Goal: Task Accomplishment & Management: Use online tool/utility

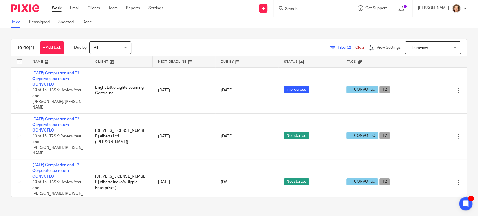
click at [73, 5] on div "Work Email Clients Team Reports Settings Work Email Clients Team Reports Settin…" at bounding box center [109, 8] width 126 height 17
click at [75, 8] on link "Email" at bounding box center [74, 8] width 9 height 6
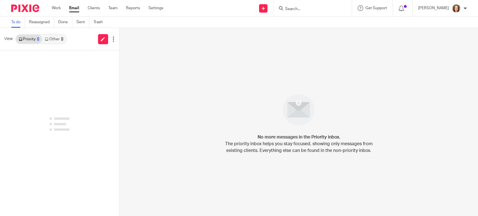
click at [53, 38] on link "Other 0" at bounding box center [54, 39] width 24 height 9
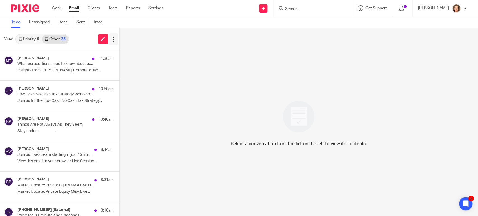
click at [114, 40] on icon at bounding box center [114, 39] width 6 height 6
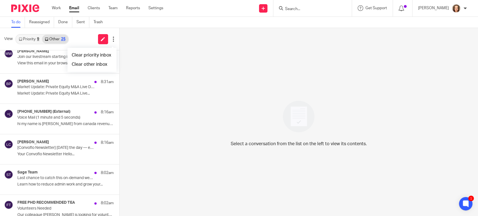
scroll to position [412, 0]
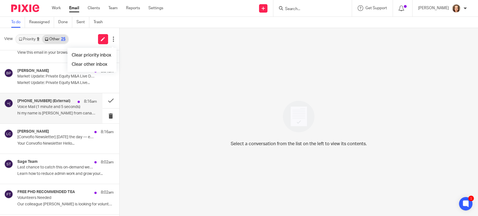
click at [43, 107] on p "Voice Mail (1 minute and 5 seconds)" at bounding box center [49, 107] width 64 height 5
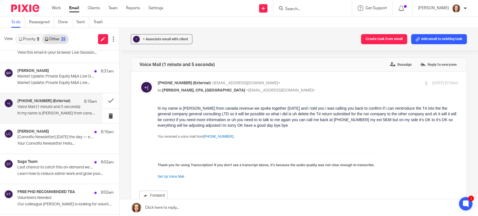
scroll to position [0, 0]
click at [425, 40] on button "Add email to existing task" at bounding box center [439, 39] width 56 height 10
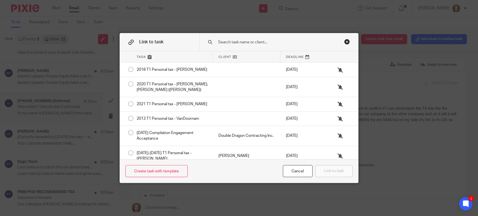
click at [255, 44] on input "text" at bounding box center [277, 42] width 118 height 6
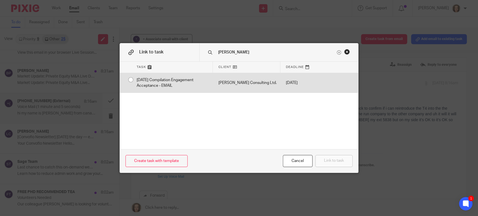
type input "jenel"
click at [169, 85] on div "2025-08-31 Compilation Engagement Acceptance - EMAIL" at bounding box center [172, 83] width 82 height 20
radio input "true"
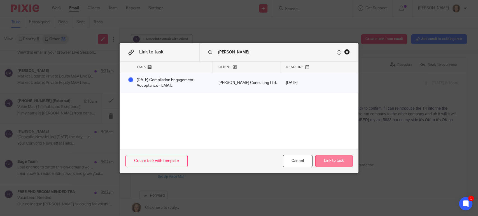
click at [329, 161] on button "Link to task" at bounding box center [334, 161] width 37 height 12
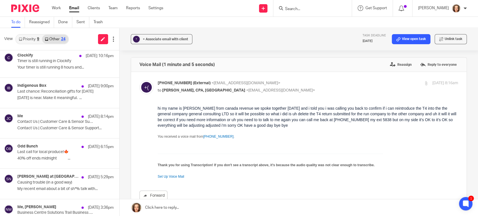
scroll to position [865, 0]
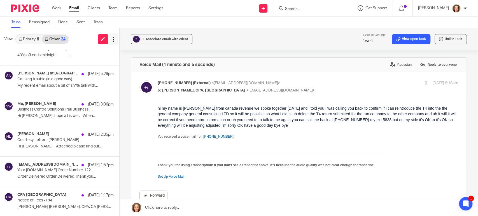
click at [111, 40] on icon at bounding box center [114, 39] width 6 height 6
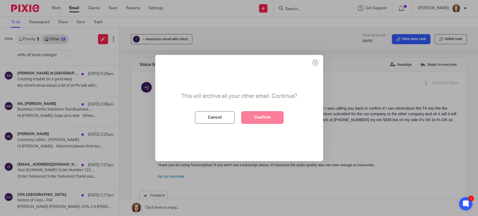
click at [263, 120] on button "Confirm" at bounding box center [263, 118] width 42 height 12
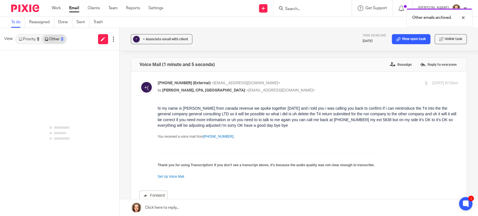
scroll to position [0, 0]
click at [31, 37] on link "Priority 9" at bounding box center [29, 39] width 26 height 9
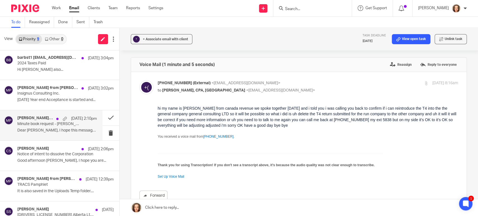
scroll to position [29, 0]
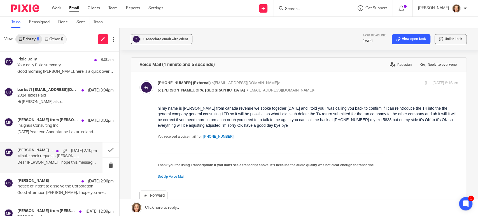
click at [74, 161] on p "Dear Leroy, I hope this message finds you..." at bounding box center [57, 163] width 80 height 5
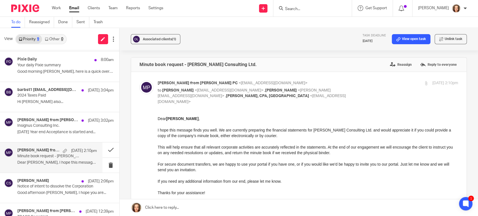
scroll to position [0, 0]
click at [103, 151] on button at bounding box center [111, 150] width 17 height 15
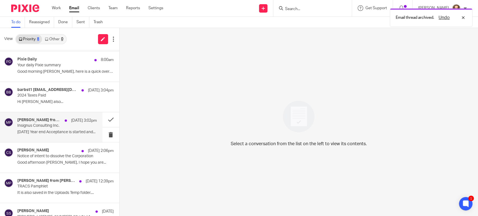
click at [55, 131] on p "2020-10-31 Year end Acceptance is started and..." at bounding box center [57, 132] width 80 height 5
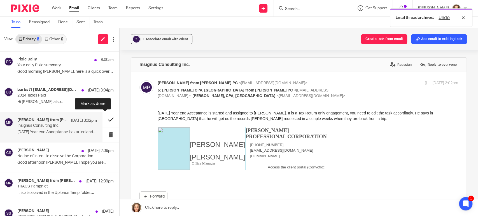
click at [106, 118] on button at bounding box center [111, 119] width 17 height 15
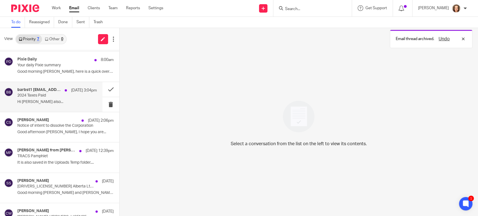
click at [36, 96] on p "2024 Taxes Paid" at bounding box center [49, 95] width 64 height 5
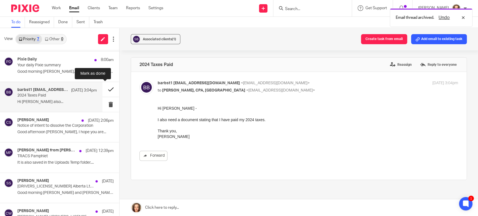
click at [106, 88] on button at bounding box center [111, 89] width 17 height 15
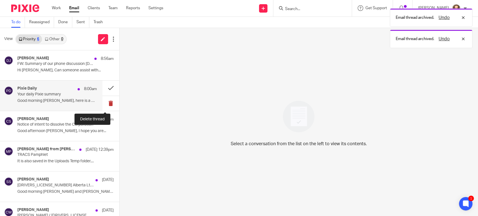
click at [105, 103] on button at bounding box center [111, 103] width 17 height 15
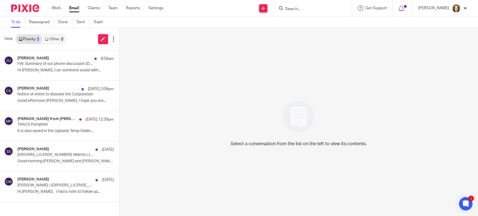
click at [205, 94] on div "Select a conversation from the list on the left to view its contents." at bounding box center [299, 122] width 359 height 188
click at [295, 8] on input "Search" at bounding box center [310, 9] width 50 height 5
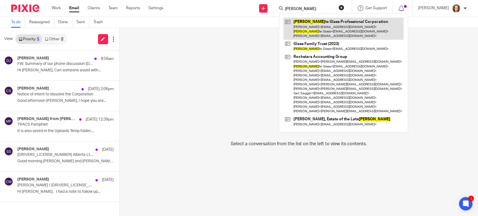
type input "jeanet"
click at [300, 22] on link at bounding box center [344, 29] width 120 height 22
click at [307, 26] on link at bounding box center [344, 29] width 120 height 22
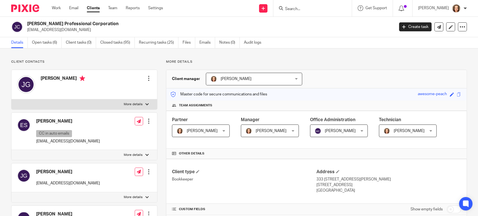
click at [45, 43] on link "Open tasks (6)" at bounding box center [47, 42] width 30 height 11
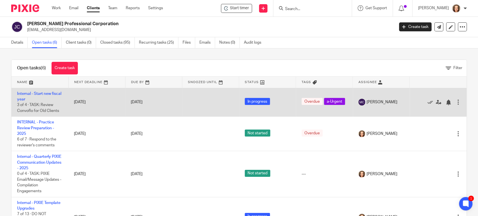
click at [33, 91] on td "Internal - Start new fiscal year 3 of 4 · TASK: Review Convoflo for Old Clients" at bounding box center [39, 102] width 57 height 29
click at [35, 93] on link "Internal - Start new fiscal year" at bounding box center [39, 97] width 44 height 10
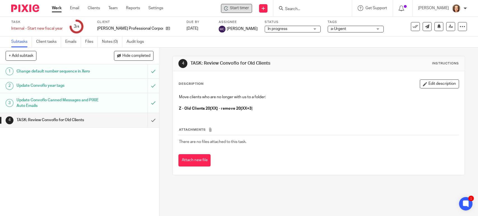
click at [243, 6] on span "Start timer" at bounding box center [239, 8] width 19 height 6
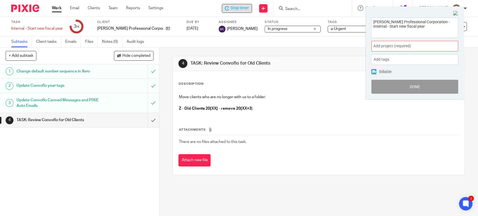
click at [393, 46] on span "Add project (required) :" at bounding box center [409, 46] width 71 height 6
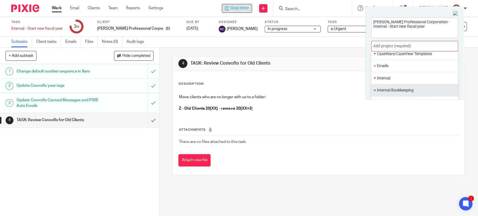
scroll to position [39, 0]
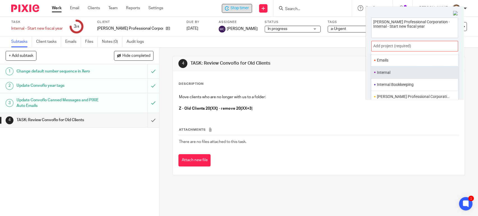
type input "jeanette glass"
click at [390, 71] on li "Internal" at bounding box center [413, 73] width 73 height 6
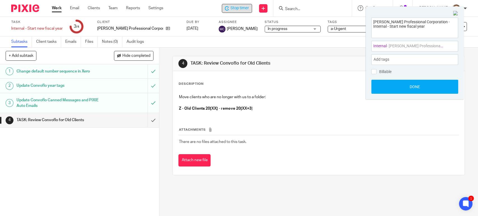
click at [405, 57] on div "Add tags" at bounding box center [415, 59] width 87 height 11
click at [397, 43] on span "Internal : - Jeanette Glass Professional Corporation" at bounding box center [409, 46] width 71 height 6
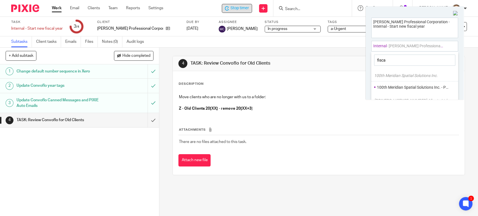
type input "fiscal"
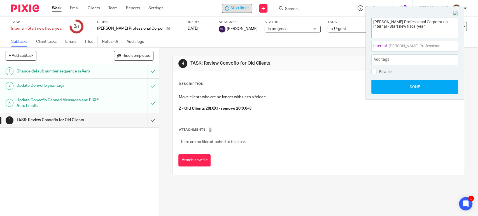
drag, startPoint x: 434, startPoint y: 29, endPoint x: 351, endPoint y: 0, distance: 87.4
click at [351, 1] on body "Work Email Clients Team Reports Settings Work Email Clients Team Reports Settin…" at bounding box center [239, 108] width 478 height 216
click at [454, 13] on img at bounding box center [455, 13] width 5 height 5
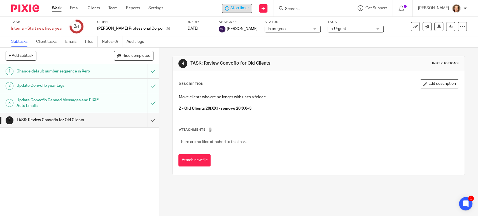
click at [291, 40] on div "Subtasks Client tasks Emails Files Notes (0) Audit logs" at bounding box center [239, 41] width 478 height 11
click at [238, 8] on span "Stop timer" at bounding box center [240, 8] width 18 height 6
click at [283, 46] on div "Subtasks Client tasks Emails Files Notes (0) Audit logs" at bounding box center [239, 41] width 478 height 11
click at [288, 11] on div at bounding box center [311, 8] width 65 height 7
click at [294, 8] on input "Search" at bounding box center [310, 9] width 50 height 5
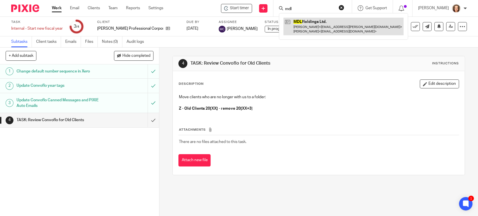
type input "mdl"
click at [310, 22] on link at bounding box center [344, 26] width 120 height 17
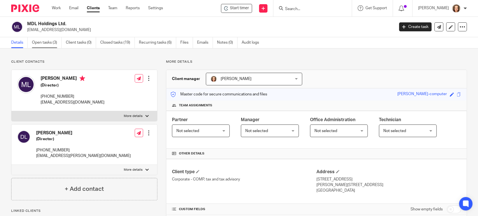
click at [43, 42] on link "Open tasks (3)" at bounding box center [47, 42] width 30 height 11
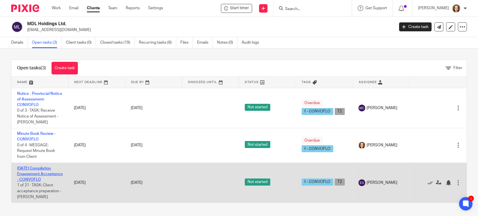
scroll to position [4, 0]
click at [30, 172] on link "[DATE] Compilation Engagement Acceptance - CONVOFLO" at bounding box center [40, 174] width 46 height 15
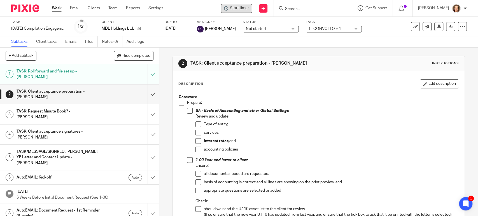
click at [238, 10] on span "Start timer" at bounding box center [239, 8] width 19 height 6
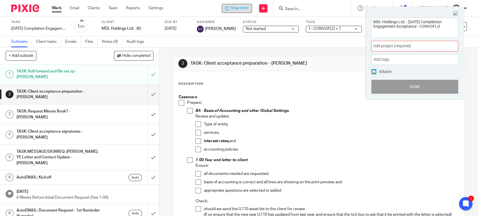
click at [388, 46] on span "Add project (required) :" at bounding box center [409, 46] width 71 height 6
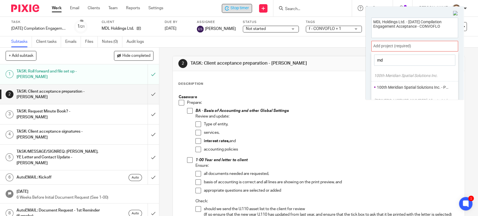
type input "mdl"
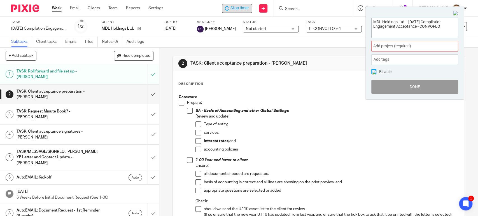
drag, startPoint x: 444, startPoint y: 26, endPoint x: 352, endPoint y: 17, distance: 92.2
click at [352, 17] on body "Work Email Clients Team Reports Settings Work Email Clients Team Reports Settin…" at bounding box center [239, 108] width 478 height 216
drag, startPoint x: 441, startPoint y: 27, endPoint x: 329, endPoint y: 8, distance: 114.0
click at [329, 8] on body "Work Email Clients Team Reports Settings Work Email Clients Team Reports Settin…" at bounding box center [239, 108] width 478 height 216
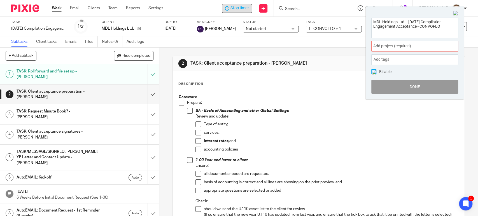
click at [258, 45] on div "Subtasks Client tasks Emails Files Notes (0) Audit logs" at bounding box center [239, 41] width 478 height 11
click at [234, 8] on div "Stop timer" at bounding box center [237, 8] width 24 height 6
click at [455, 12] on img at bounding box center [455, 13] width 5 height 5
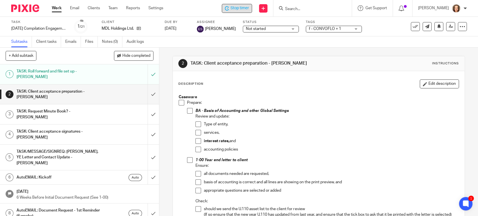
click at [237, 11] on span "Stop timer" at bounding box center [240, 8] width 18 height 6
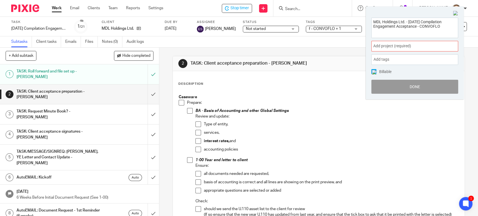
click at [417, 45] on span "Add project (required) :" at bounding box center [409, 46] width 71 height 6
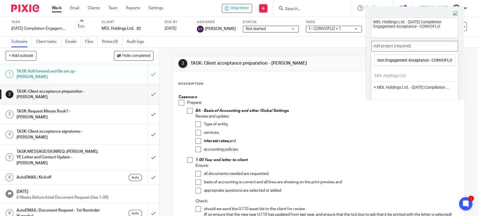
scroll to position [0, 74]
type input "MDL Holdings Ltd. - 2025-09-30 Compilation Engagement Acceptance - CONVOFLO"
click at [402, 87] on li "MDL Holdings Ltd. - 2025-09-30 Compilation Engagement Acceptance - CONVOFLO" at bounding box center [413, 88] width 73 height 6
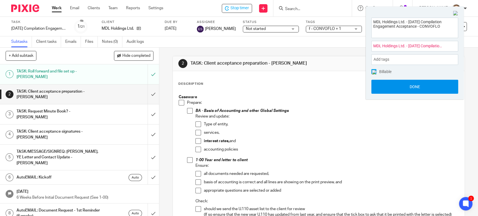
click at [402, 85] on button "Done" at bounding box center [415, 87] width 87 height 14
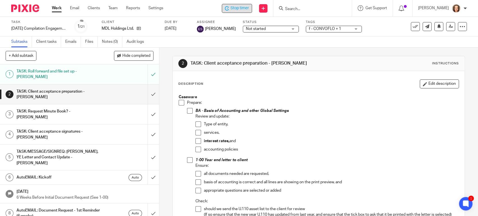
click at [238, 10] on span "Stop timer" at bounding box center [240, 8] width 18 height 6
click at [235, 6] on span "Start timer" at bounding box center [239, 8] width 19 height 6
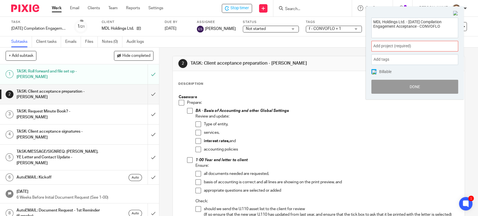
click at [397, 45] on span "Add project (required) :" at bounding box center [409, 46] width 71 height 6
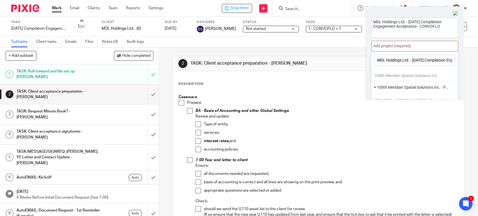
scroll to position [0, 76]
type input "MDL Holdings Ltd. - [DATE] Compilation Engagement Acceptance - CONVOFLO"
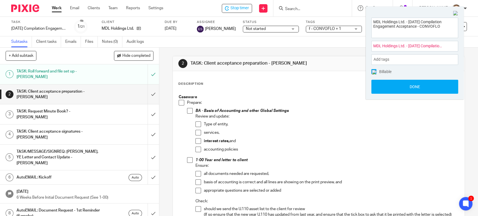
click at [421, 48] on span "MDL Holdings Ltd. - 2025-09-30 Compilation Engagement Acceptance - CONVOFLO : -…" at bounding box center [409, 46] width 71 height 6
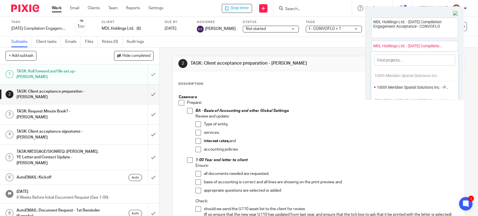
click at [322, 80] on div "Description Edit description" at bounding box center [319, 84] width 281 height 9
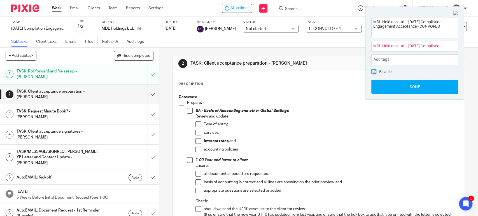
click at [456, 13] on img at bounding box center [455, 13] width 5 height 5
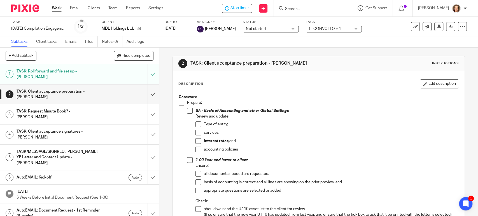
click at [305, 6] on form at bounding box center [315, 8] width 60 height 7
click at [292, 10] on input "Search" at bounding box center [310, 9] width 50 height 5
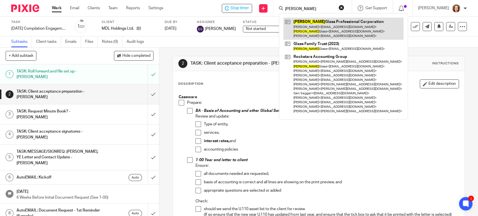
type input "jeanette"
click at [303, 19] on link at bounding box center [344, 29] width 120 height 22
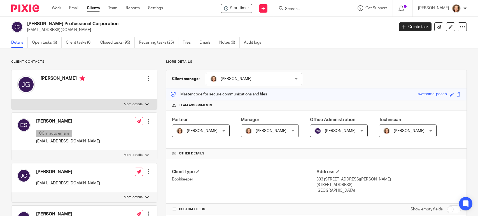
click at [41, 41] on link "Open tasks (6)" at bounding box center [47, 42] width 30 height 11
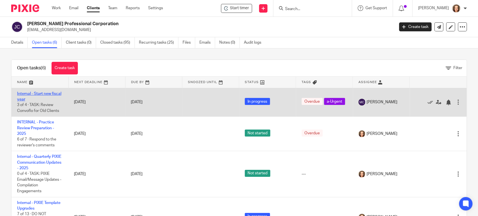
click at [36, 93] on link "Internal - Start new fiscal year" at bounding box center [39, 97] width 44 height 10
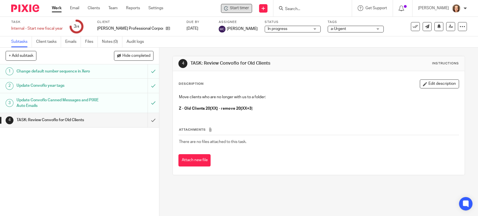
click at [239, 10] on span "Start timer" at bounding box center [239, 8] width 19 height 6
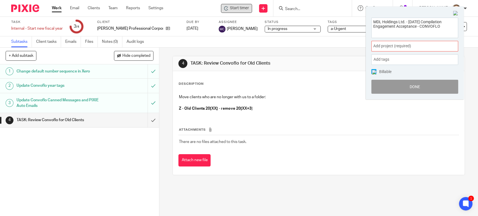
drag, startPoint x: 443, startPoint y: 26, endPoint x: 369, endPoint y: 14, distance: 75.3
click at [369, 14] on div "MDL Holdings Ltd. - [DATE] Compilation Engagement Acceptance - CONVOFLO Add pro…" at bounding box center [415, 55] width 98 height 87
click at [457, 12] on img at bounding box center [455, 13] width 5 height 5
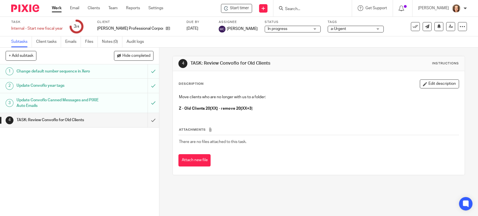
click at [234, 9] on span "Start timer" at bounding box center [239, 8] width 19 height 6
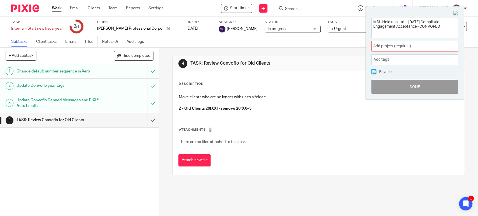
click at [456, 13] on img at bounding box center [455, 13] width 5 height 5
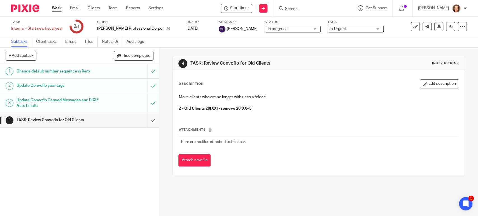
drag, startPoint x: 253, startPoint y: 49, endPoint x: 238, endPoint y: 22, distance: 31.0
click at [253, 49] on div "4 TASK: Review Convoflo for Old Clients Instructions Description Edit descripti…" at bounding box center [319, 116] width 292 height 136
click at [236, 11] on span "Start timer" at bounding box center [239, 8] width 19 height 6
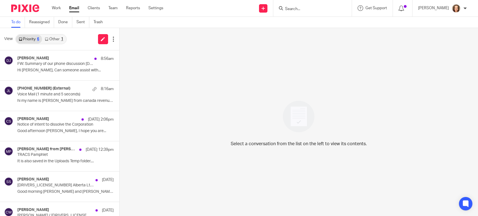
click at [292, 7] on input "Search" at bounding box center [310, 9] width 50 height 5
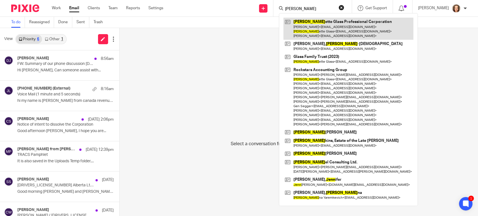
type input "jean"
click at [307, 24] on link at bounding box center [349, 29] width 130 height 22
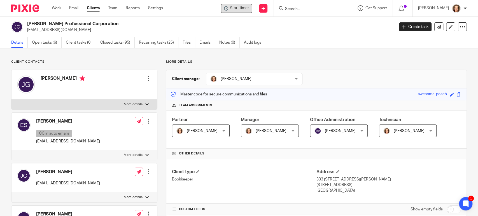
click at [240, 7] on span "Start timer" at bounding box center [239, 8] width 19 height 6
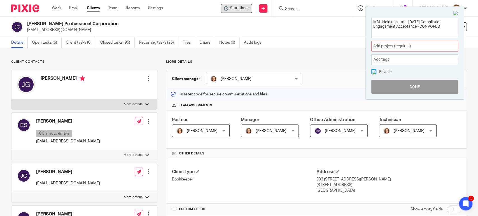
click at [240, 9] on span "Start timer" at bounding box center [239, 8] width 19 height 6
click at [455, 13] on img at bounding box center [455, 13] width 5 height 5
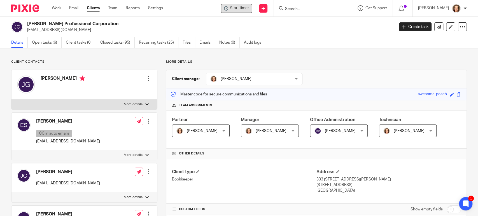
click at [237, 7] on span "Start timer" at bounding box center [239, 8] width 19 height 6
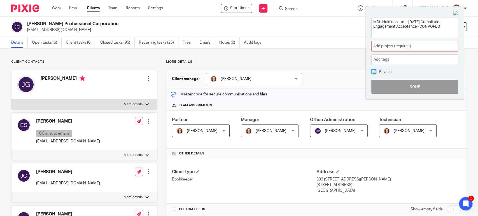
click at [454, 14] on img at bounding box center [455, 13] width 5 height 5
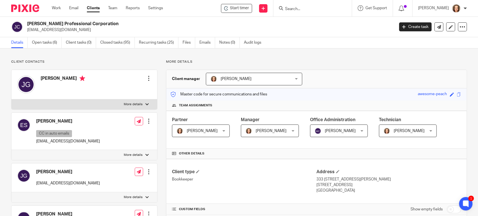
click at [263, 24] on h2 "[PERSON_NAME] Professional Corporation" at bounding box center [172, 24] width 291 height 6
click at [237, 7] on span "Start timer" at bounding box center [239, 8] width 19 height 6
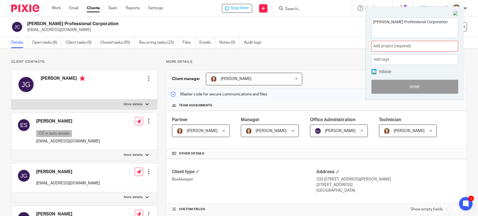
click at [455, 13] on img at bounding box center [455, 13] width 5 height 5
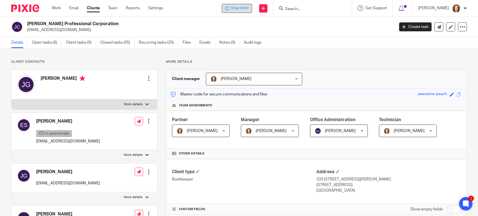
click at [235, 10] on span "Stop timer" at bounding box center [240, 8] width 18 height 6
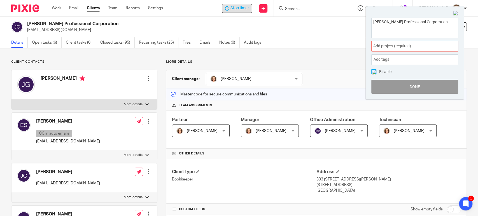
click at [456, 12] on img at bounding box center [455, 13] width 5 height 5
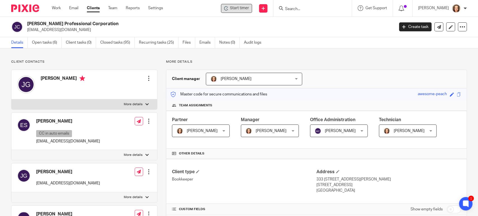
click at [251, 26] on h2 "[PERSON_NAME] Professional Corporation" at bounding box center [172, 24] width 291 height 6
click at [56, 6] on link "Work" at bounding box center [56, 8] width 9 height 6
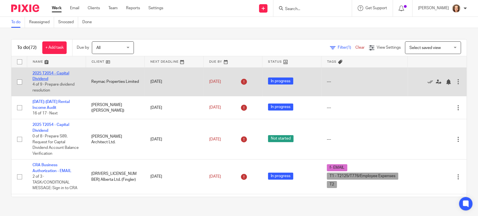
click at [57, 74] on link "2025 T2054 - Capital Dividend" at bounding box center [51, 76] width 37 height 10
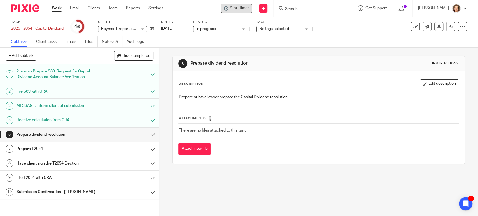
click at [235, 9] on span "Start timer" at bounding box center [239, 8] width 19 height 6
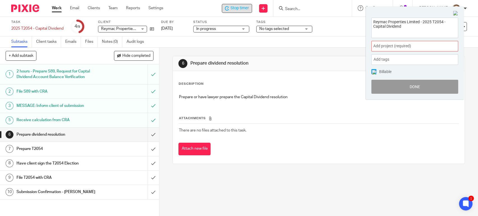
click at [456, 13] on img at bounding box center [455, 13] width 5 height 5
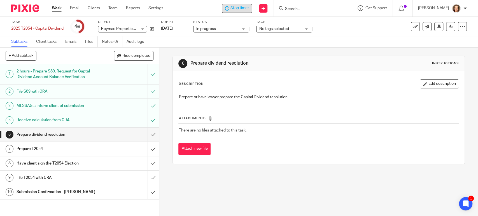
click at [241, 9] on span "Stop timer" at bounding box center [240, 8] width 18 height 6
